Goal: Book appointment/travel/reservation

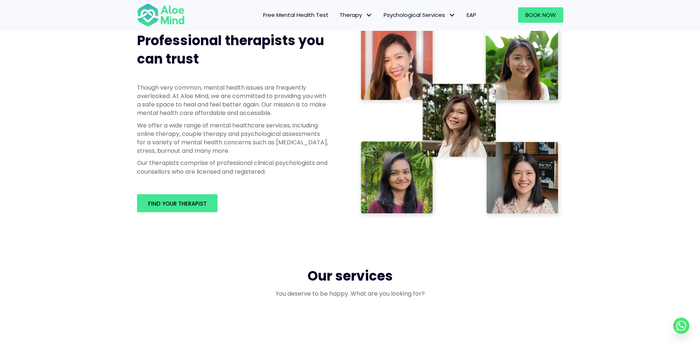
scroll to position [325, 0]
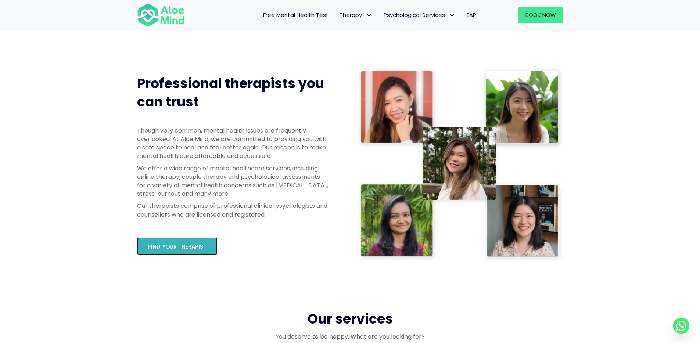
click at [190, 250] on span "Find your therapist" at bounding box center [177, 247] width 58 height 8
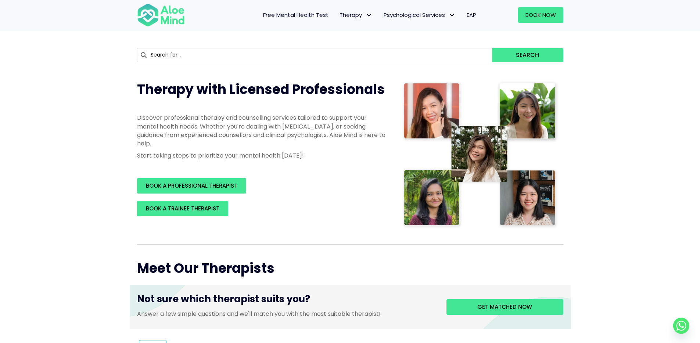
scroll to position [118, 0]
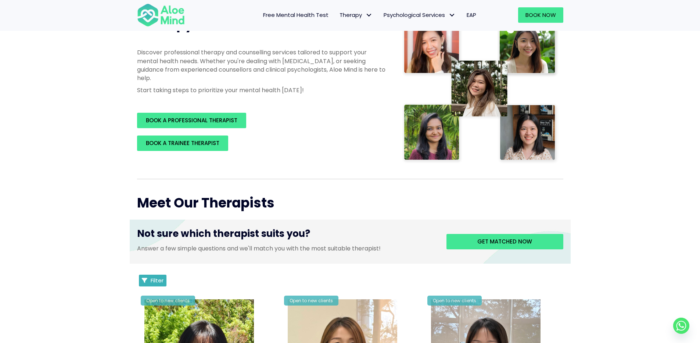
click at [147, 278] on icon "Filter Listings" at bounding box center [145, 281] width 6 height 6
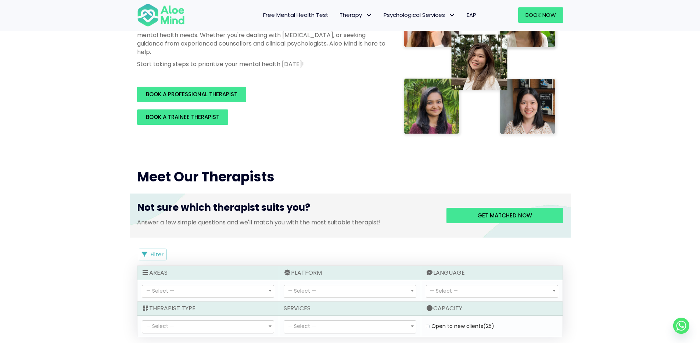
scroll to position [216, 0]
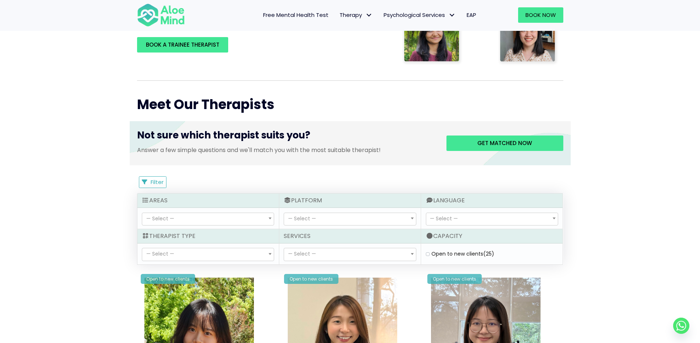
click at [254, 256] on span "— Select —" at bounding box center [208, 254] width 132 height 12
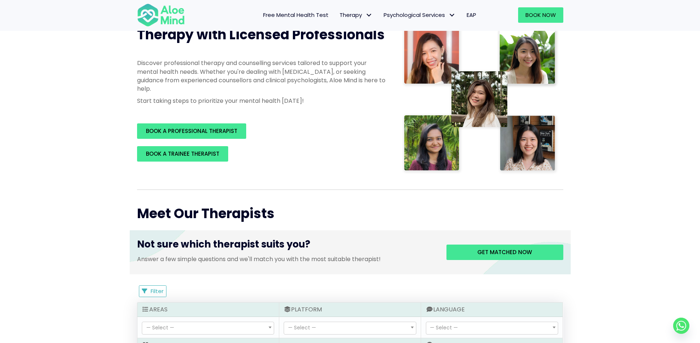
scroll to position [0, 0]
